Goal: Check status: Check status

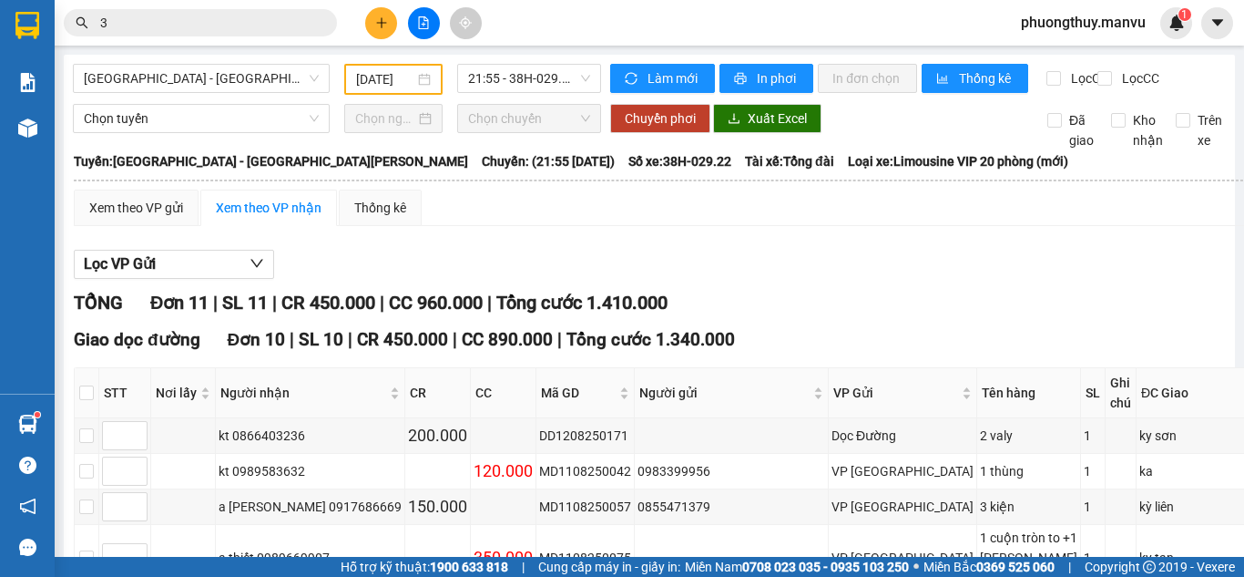
scroll to position [477, 0]
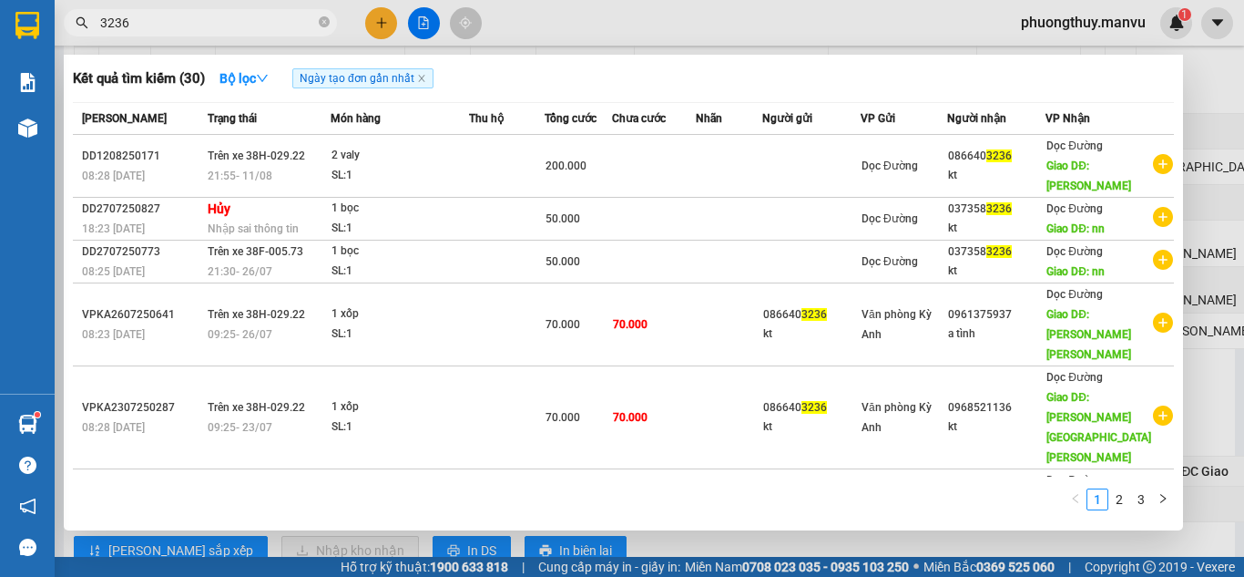
type input "3236"
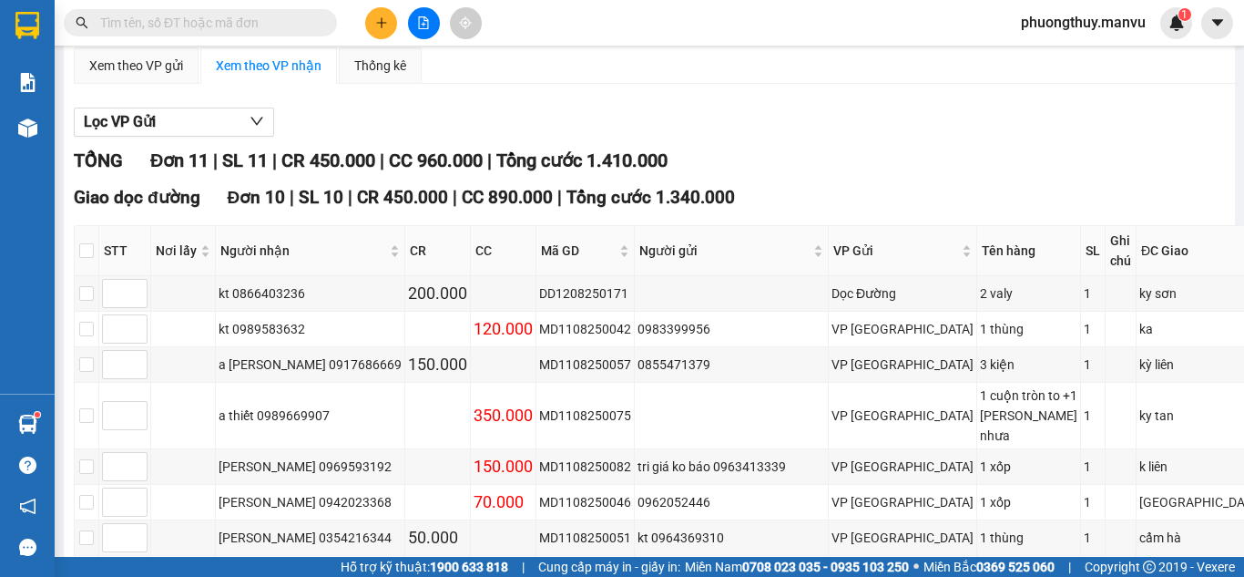
scroll to position [0, 0]
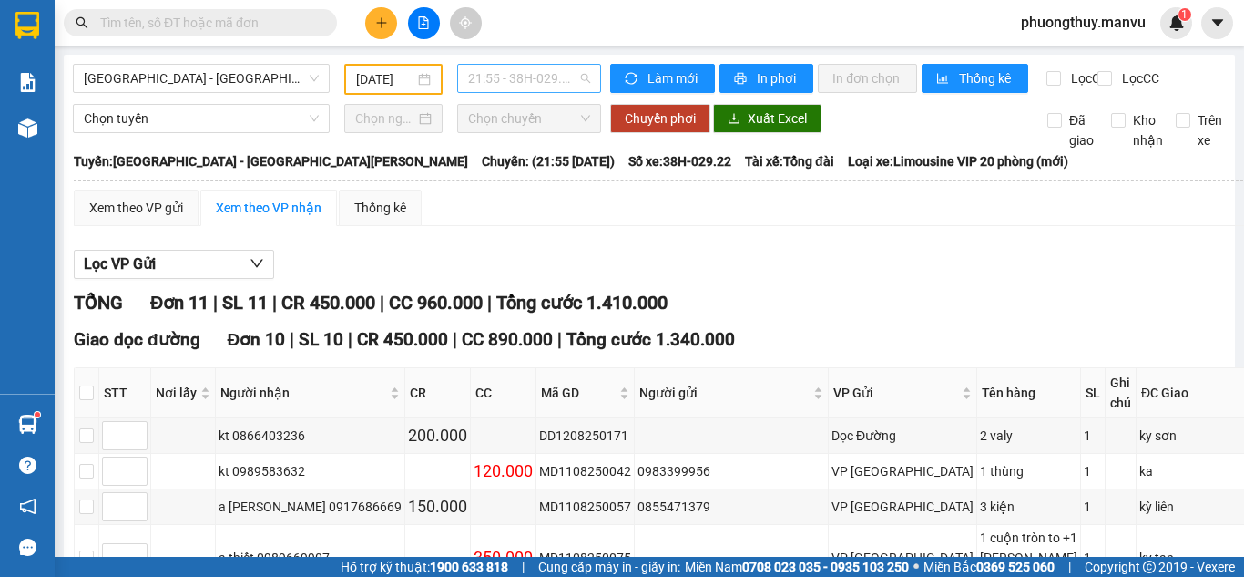
click at [497, 75] on span "21:55 - 38H-029.22" at bounding box center [529, 78] width 122 height 27
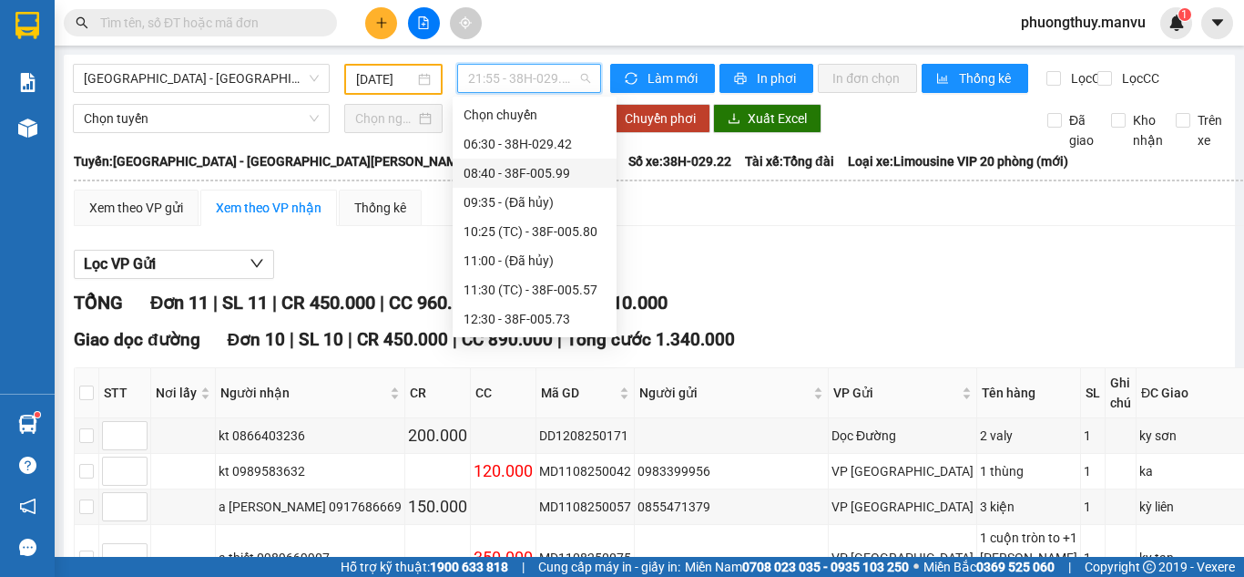
click at [551, 165] on div "08:40 - 38F-005.99" at bounding box center [535, 173] width 142 height 20
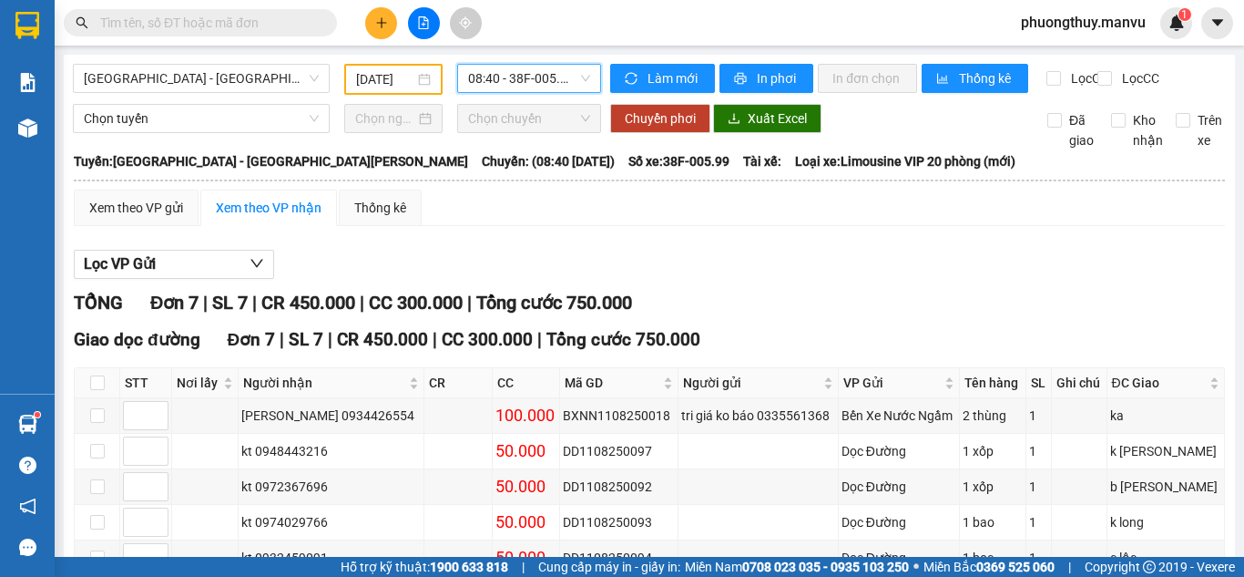
click at [370, 83] on input "[DATE]" at bounding box center [385, 79] width 58 height 20
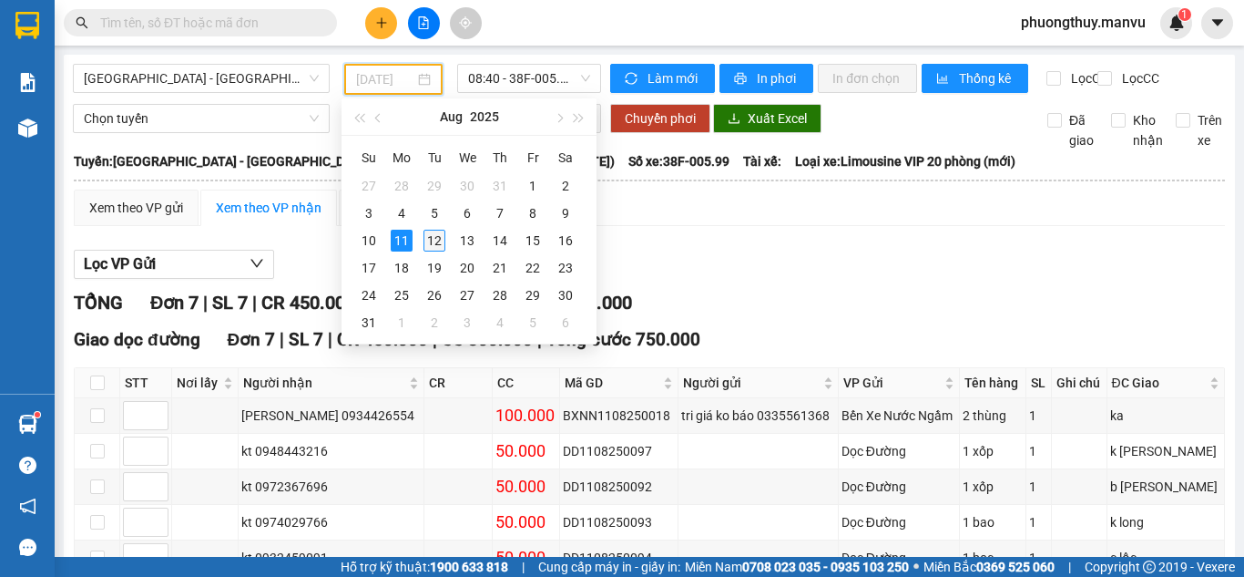
click at [438, 240] on div "12" at bounding box center [435, 241] width 22 height 22
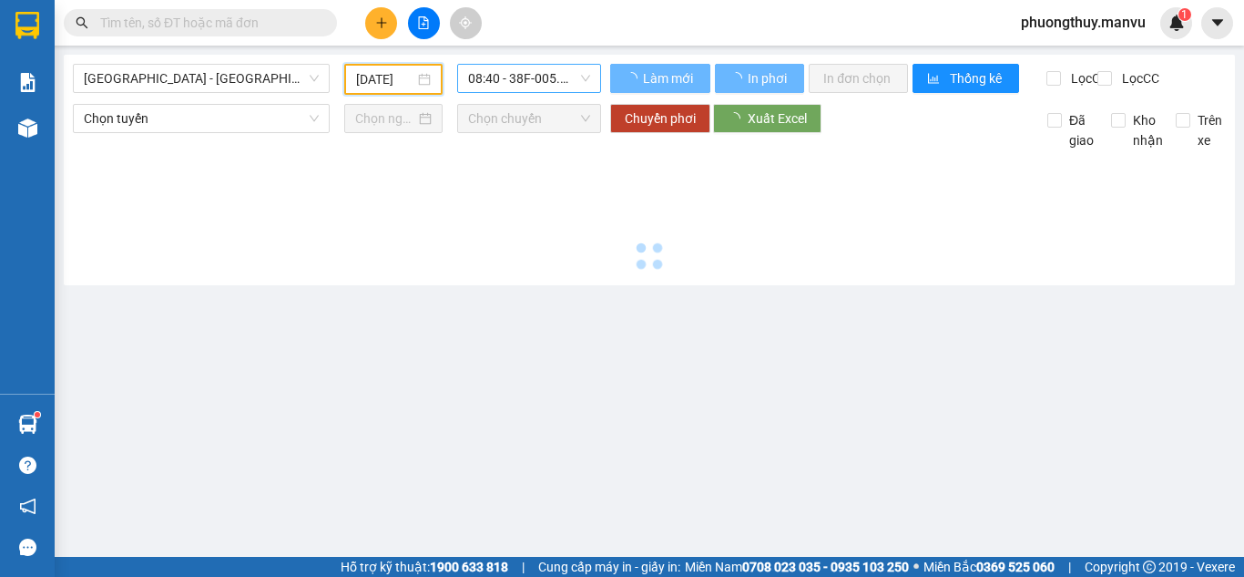
type input "[DATE]"
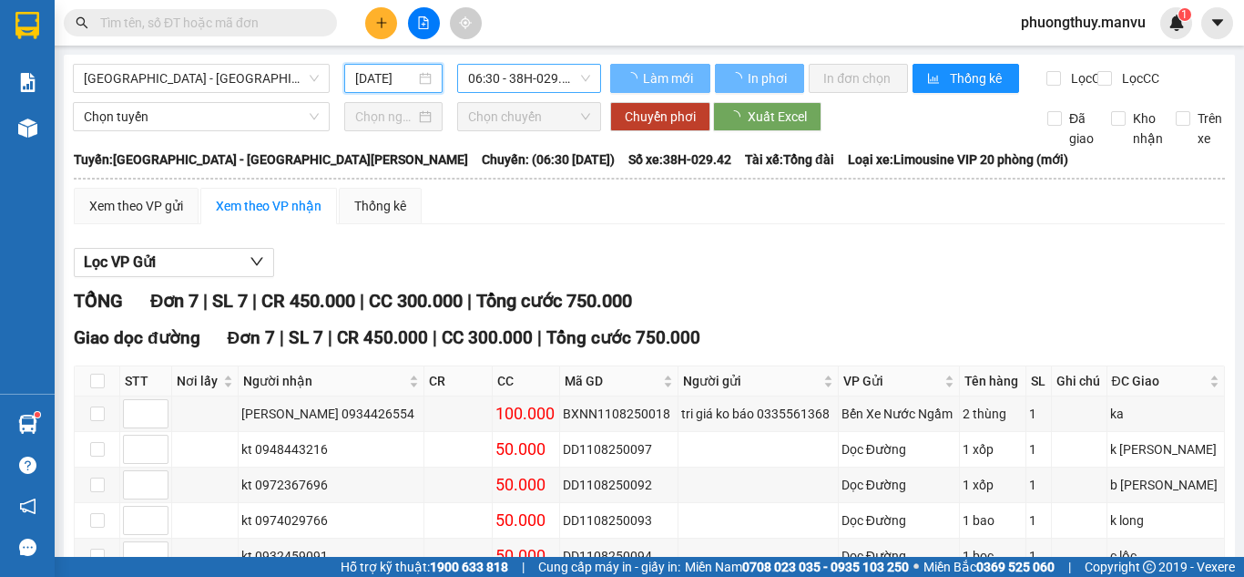
click at [536, 76] on span "06:30 - 38H-029.42" at bounding box center [529, 78] width 122 height 27
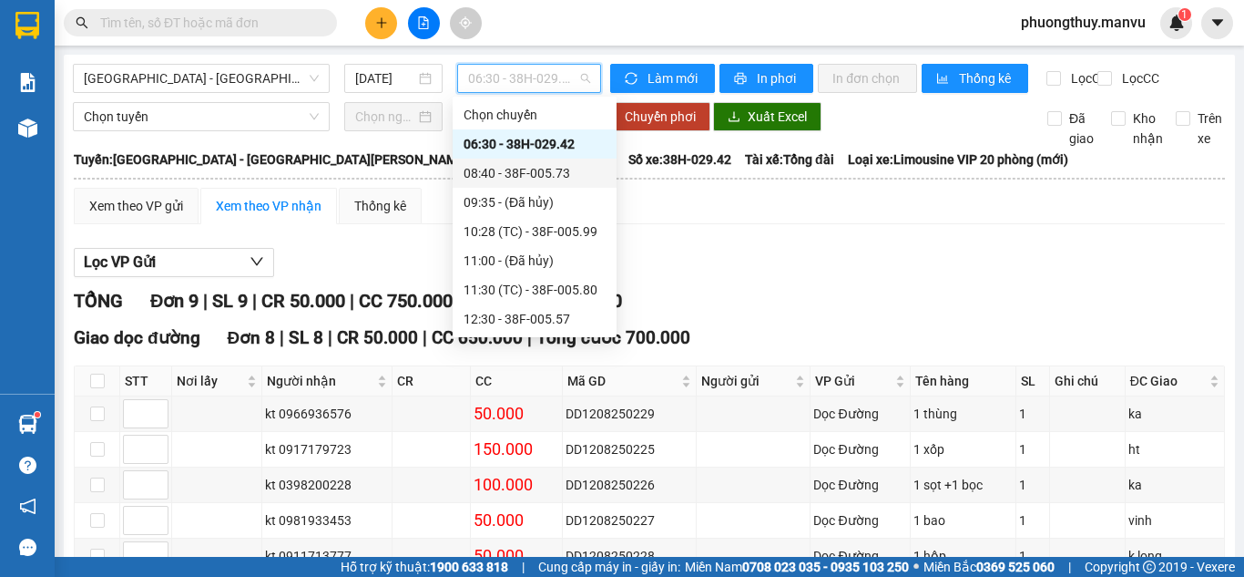
click at [531, 163] on div "08:40 - 38F-005.73" at bounding box center [535, 173] width 142 height 20
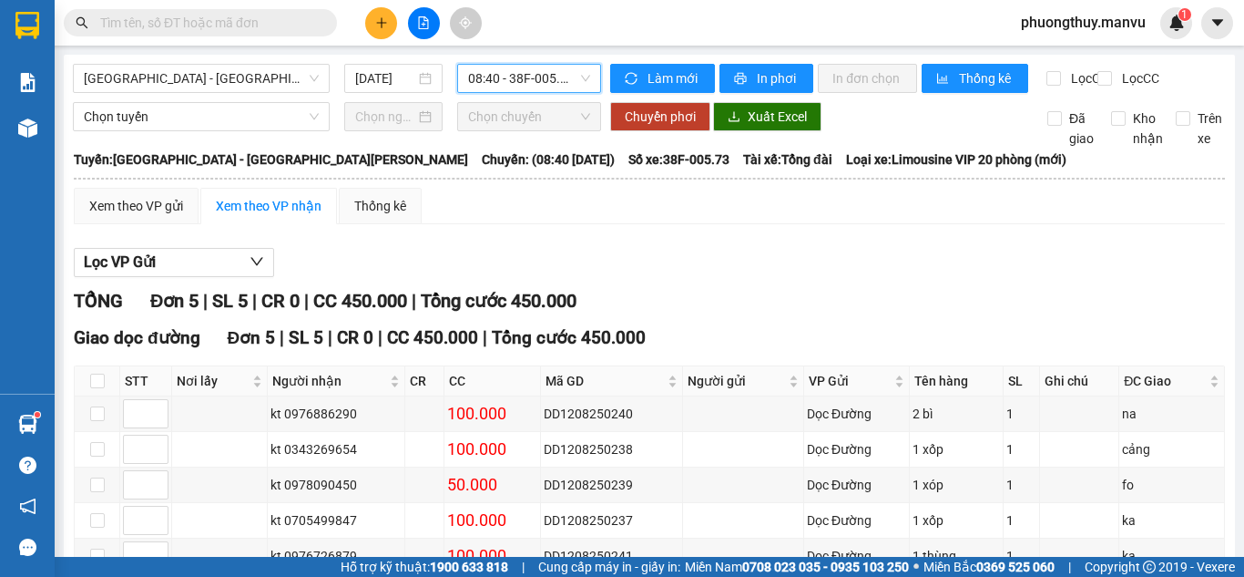
scroll to position [127, 0]
